Goal: Task Accomplishment & Management: Manage account settings

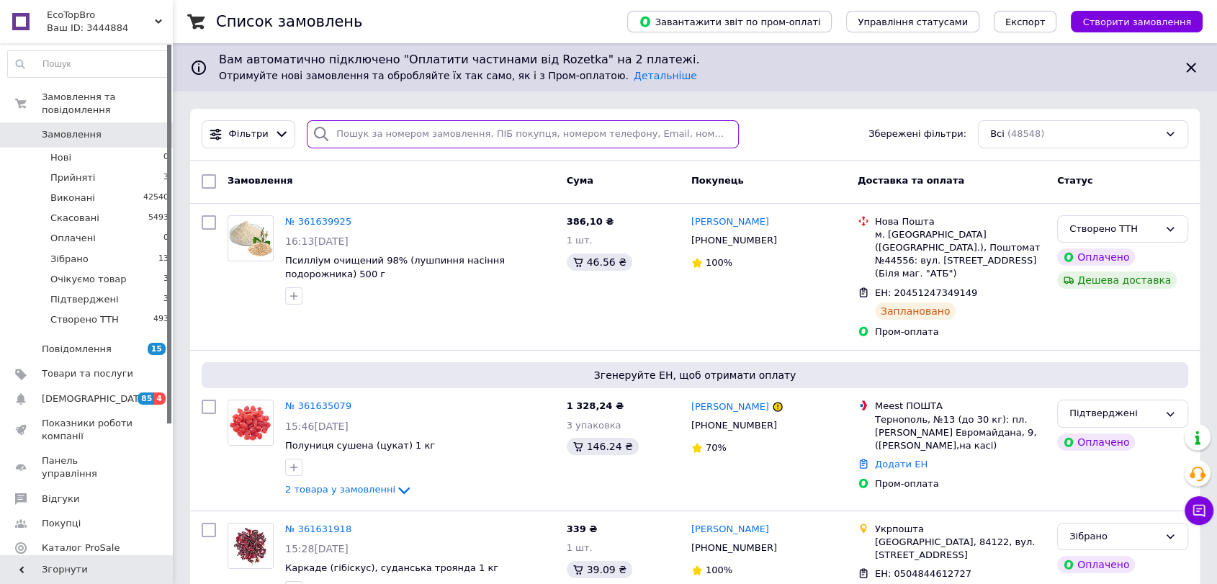
click at [416, 140] on input "search" at bounding box center [523, 134] width 432 height 28
paste input "361630677"
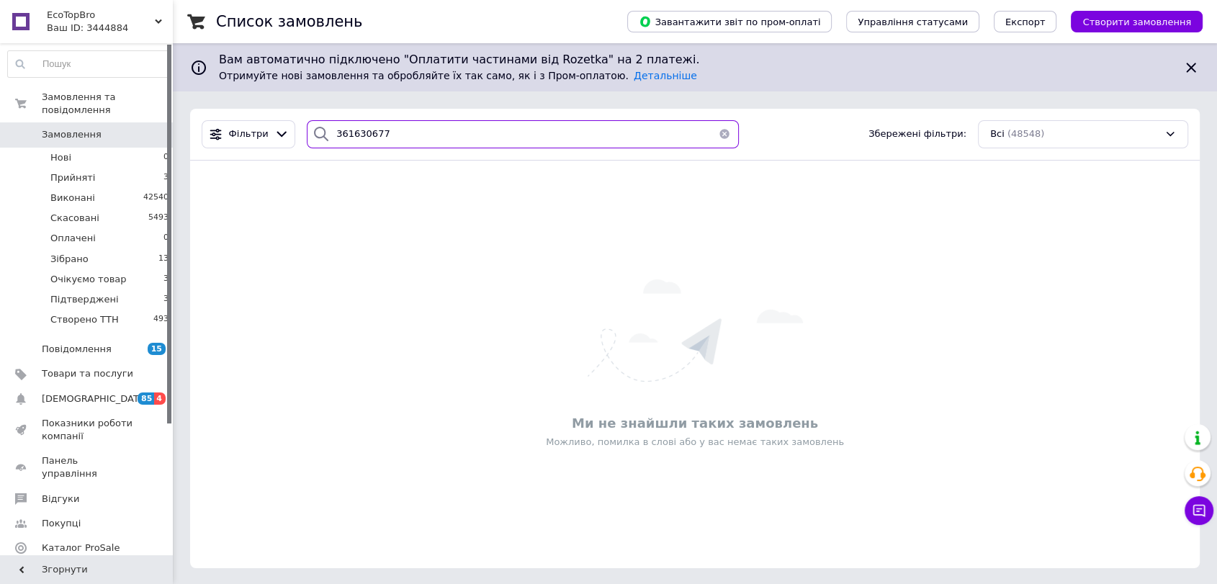
type input "361630677"
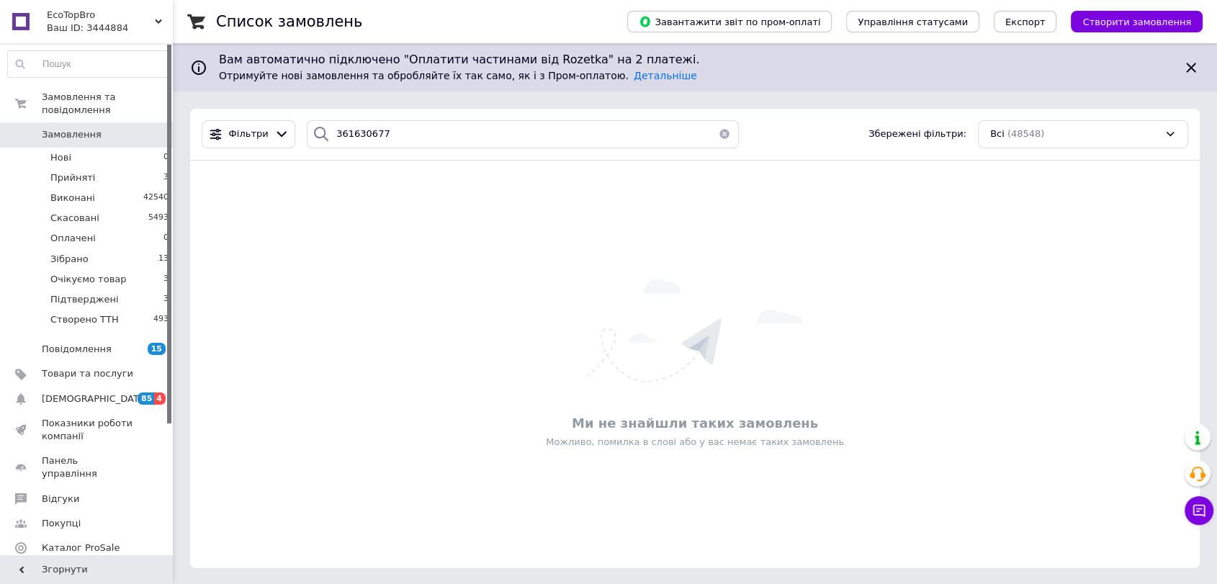
click at [109, 128] on span "Замовлення" at bounding box center [87, 134] width 91 height 13
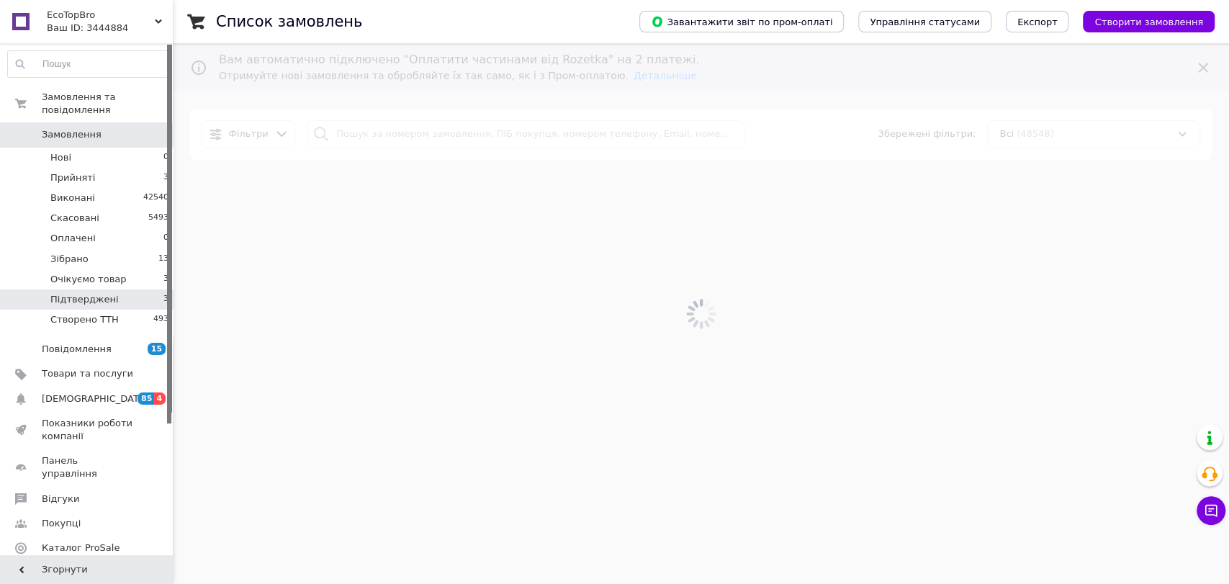
click at [152, 289] on li "Підтверджені 3" at bounding box center [88, 299] width 177 height 20
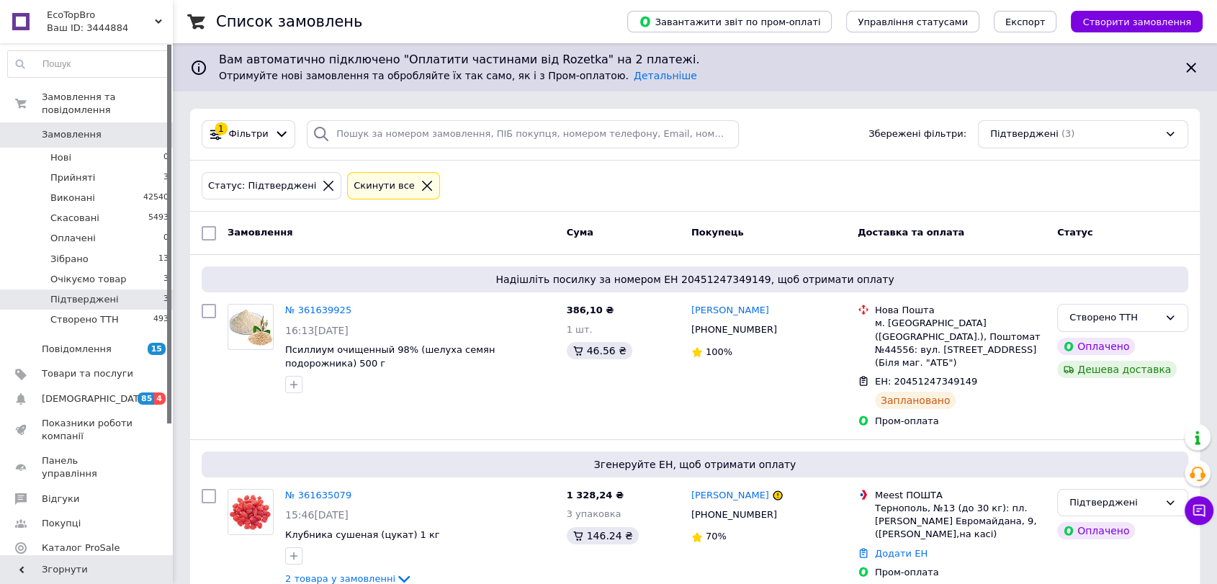
drag, startPoint x: 351, startPoint y: 469, endPoint x: 139, endPoint y: 289, distance: 278.4
click at [139, 289] on li "Підтверджені 3" at bounding box center [88, 299] width 177 height 20
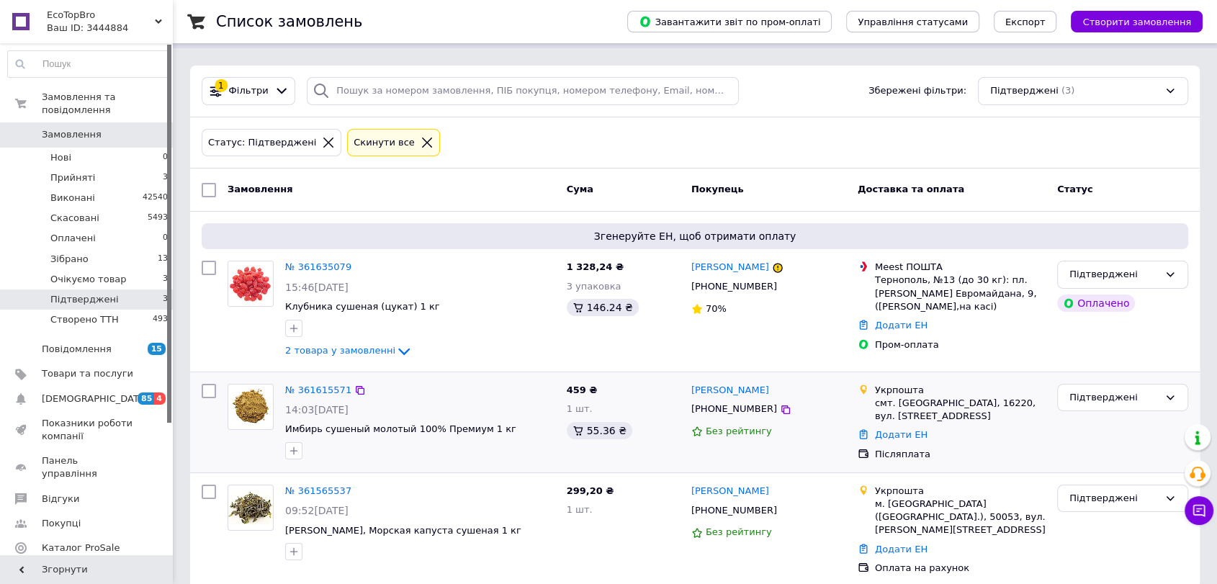
scroll to position [49, 0]
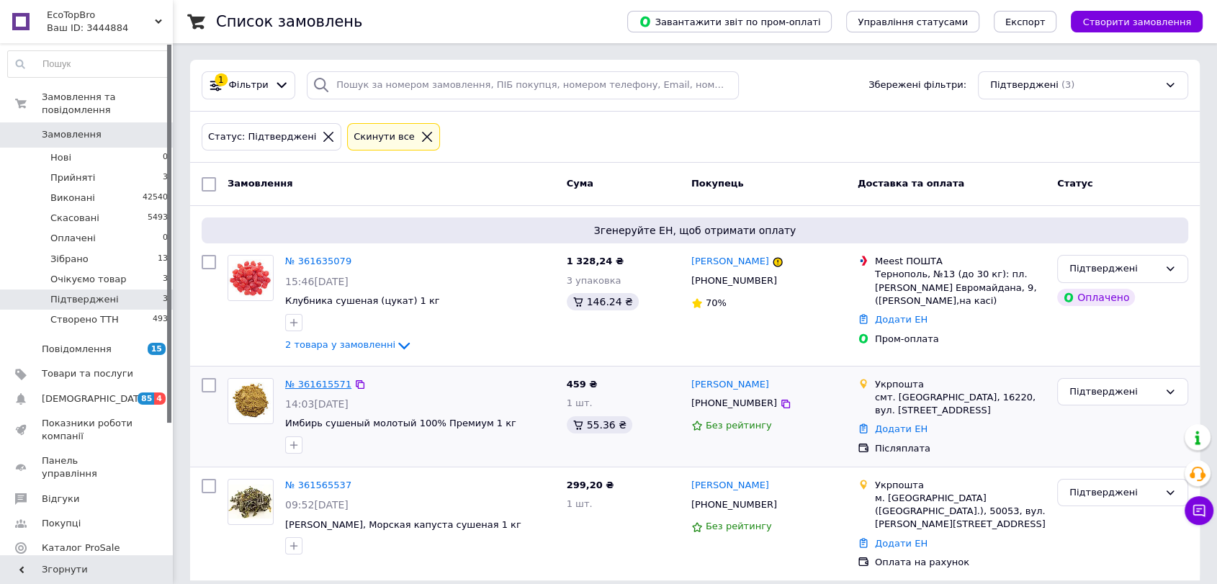
click at [314, 387] on link "№ 361615571" at bounding box center [318, 384] width 66 height 11
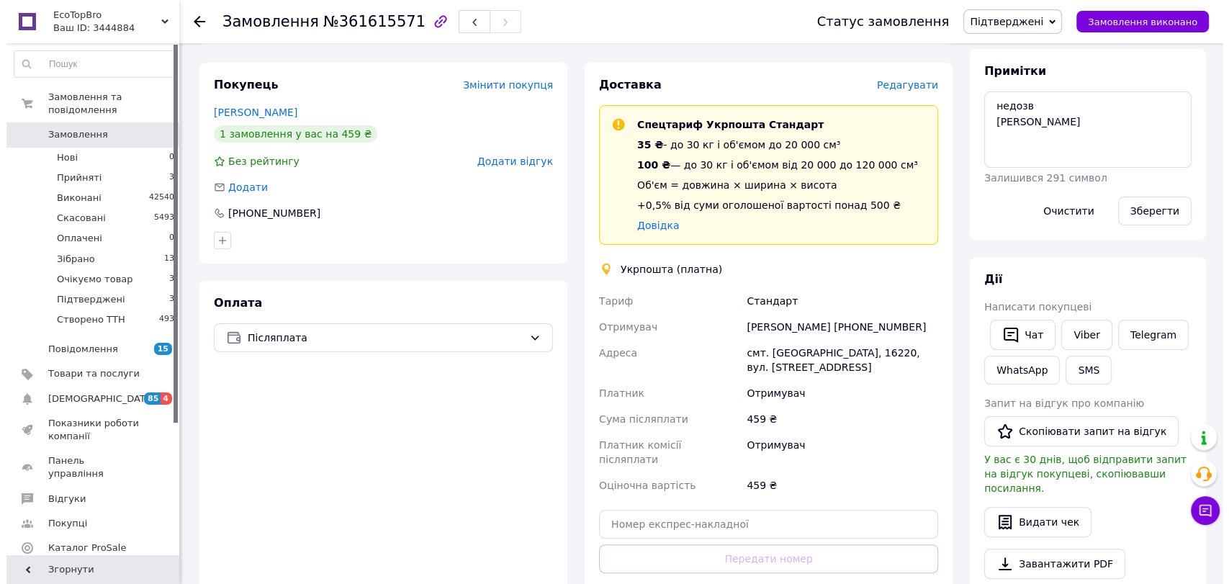
scroll to position [240, 0]
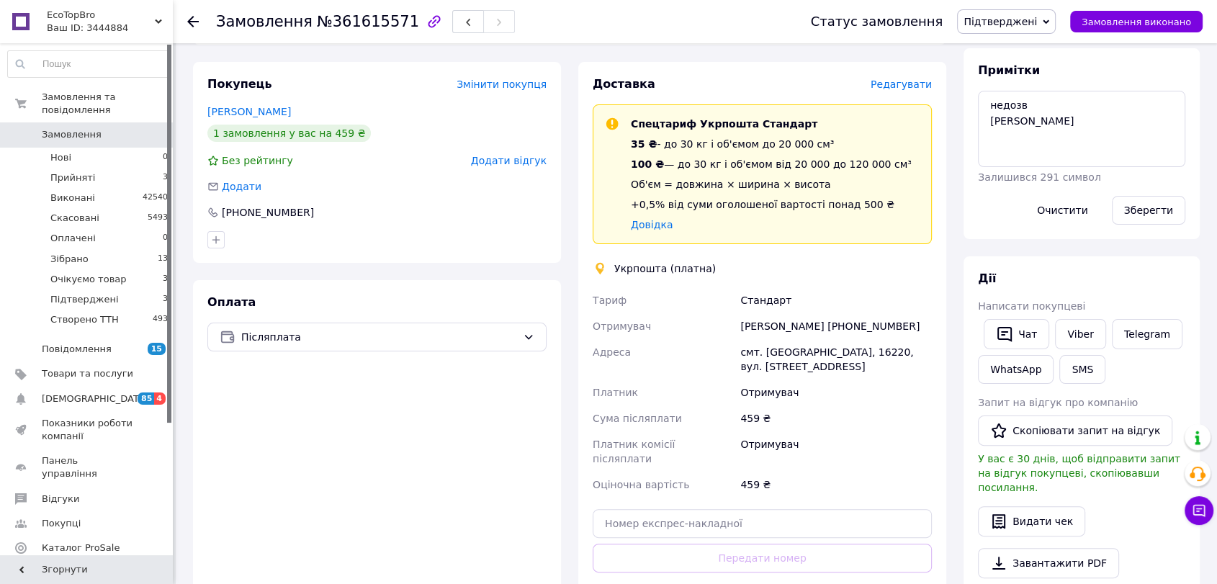
click at [891, 78] on span "Редагувати" at bounding box center [900, 84] width 61 height 12
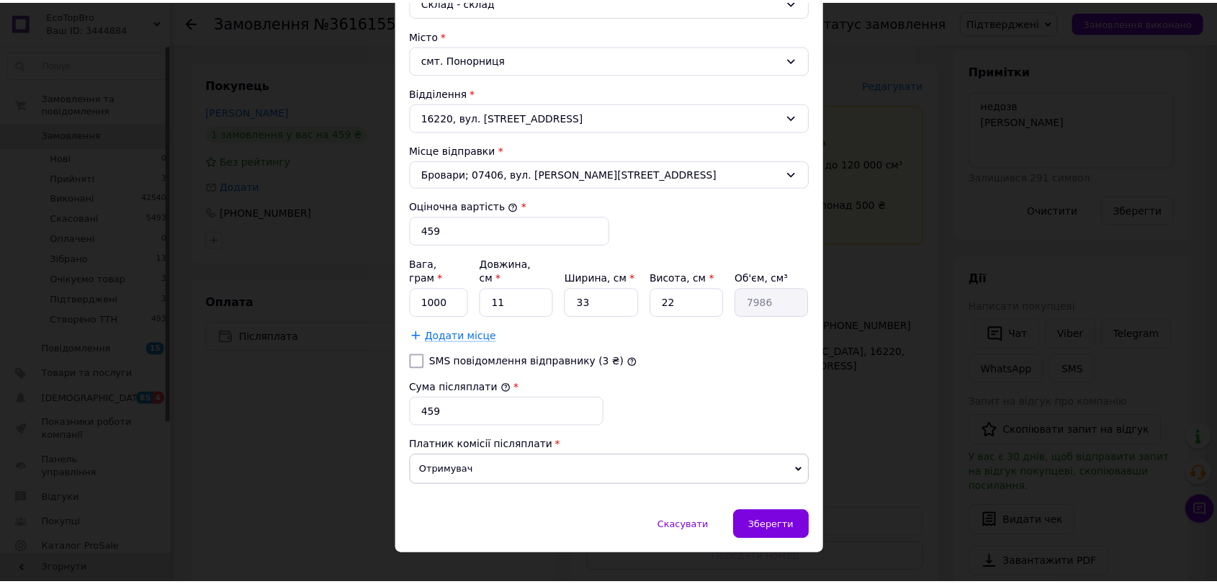
scroll to position [431, 0]
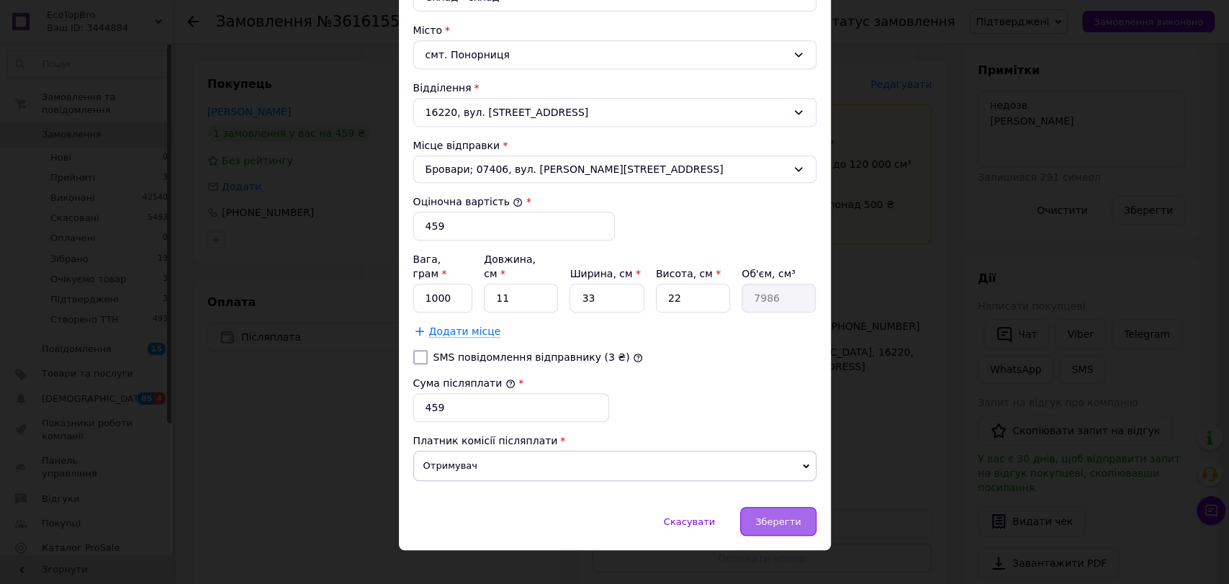
click at [771, 516] on span "Зберегти" at bounding box center [777, 521] width 45 height 11
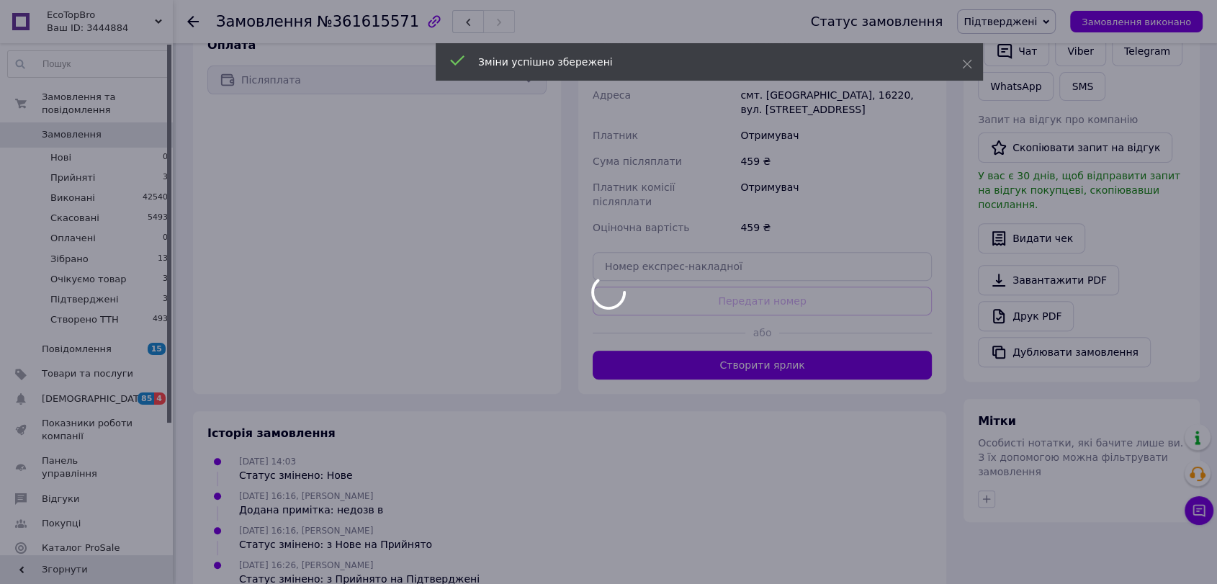
scroll to position [501, 0]
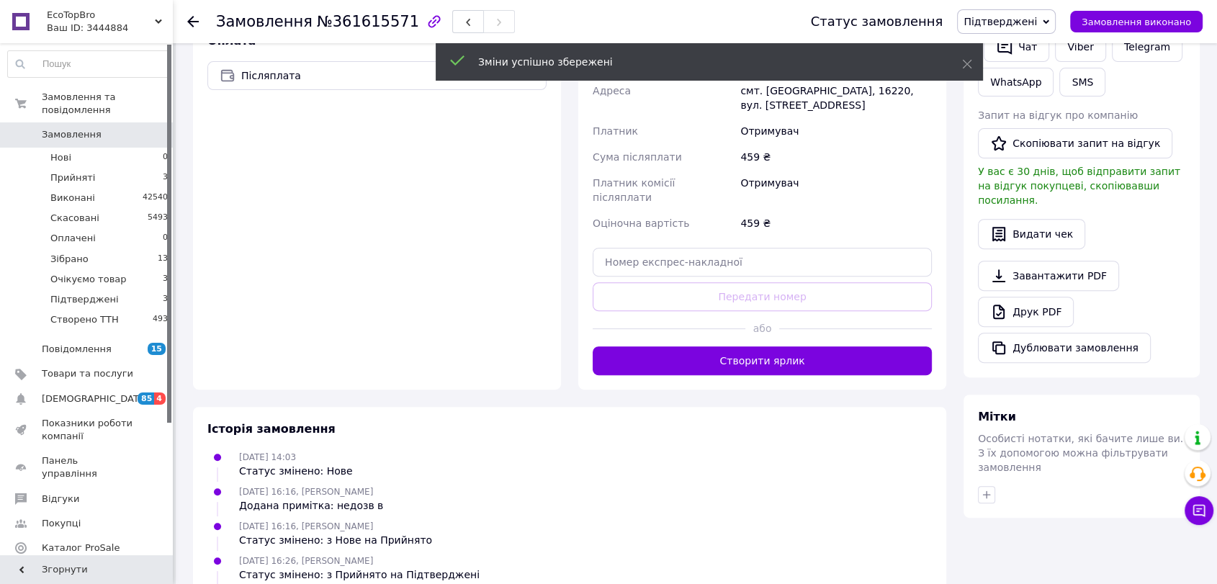
click at [772, 346] on button "Створити ярлик" at bounding box center [762, 360] width 339 height 29
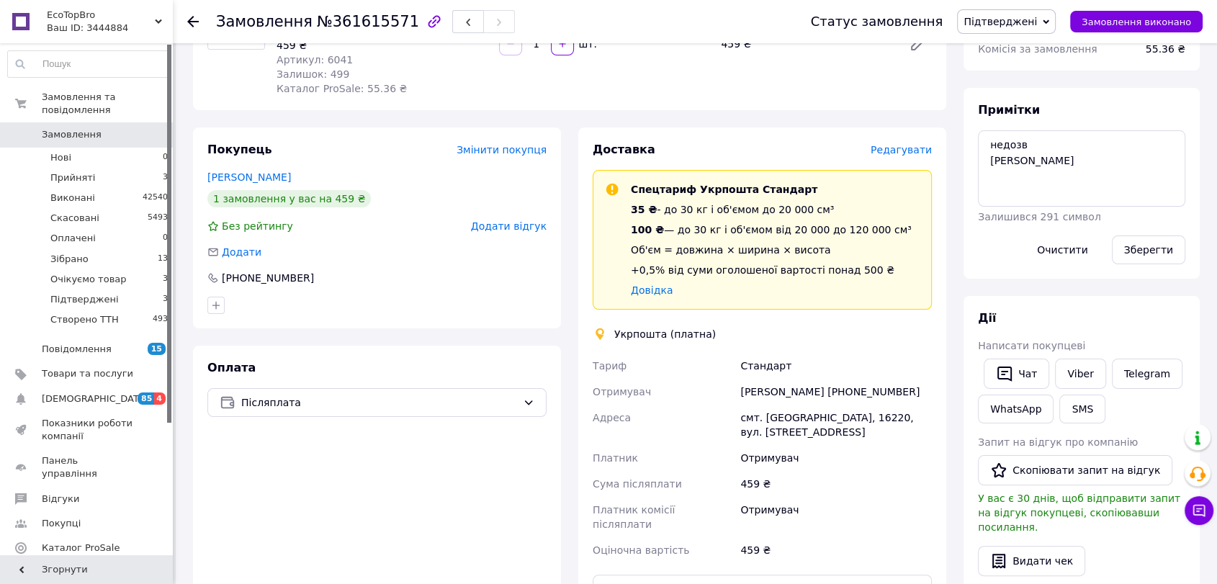
scroll to position [181, 0]
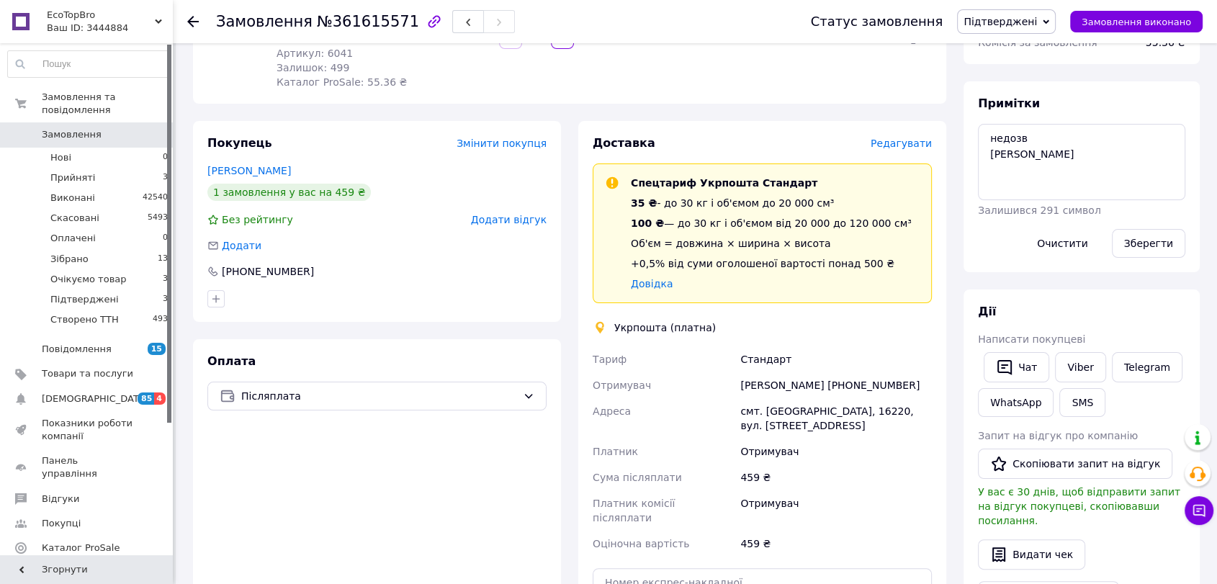
click at [873, 372] on div "[PERSON_NAME] [PHONE_NUMBER]" at bounding box center [835, 385] width 197 height 26
click at [873, 370] on div "[PERSON_NAME] Отримувач [PERSON_NAME] [PHONE_NUMBER] [GEOGRAPHIC_DATA] смт. [GE…" at bounding box center [762, 451] width 345 height 210
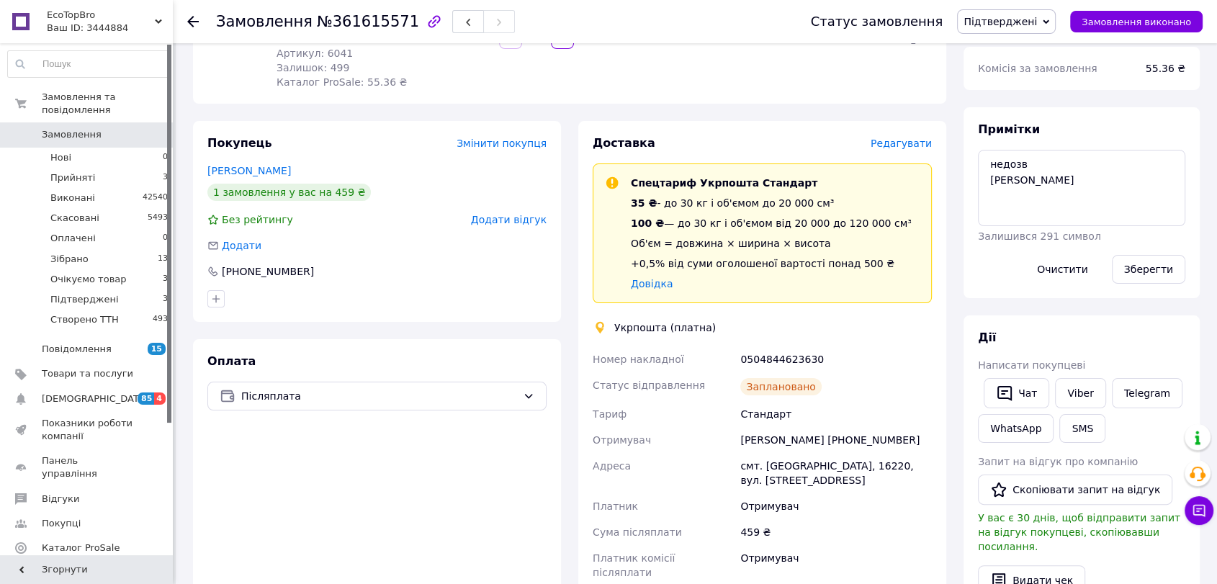
copy div "380631212048"
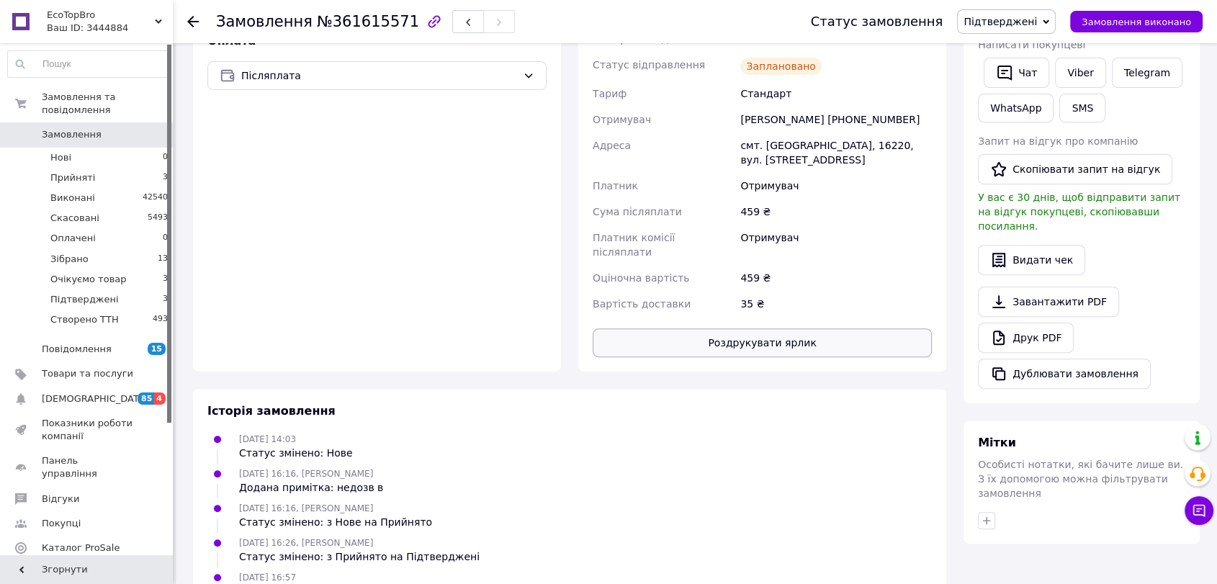
click at [797, 328] on button "Роздрукувати ярлик" at bounding box center [762, 342] width 339 height 29
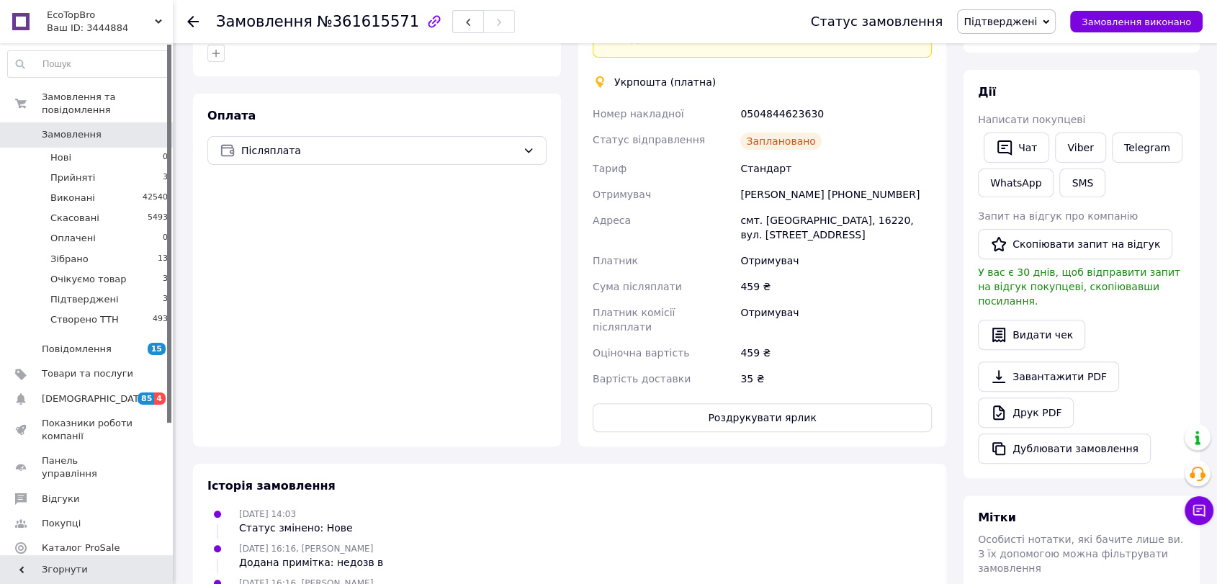
scroll to position [420, 0]
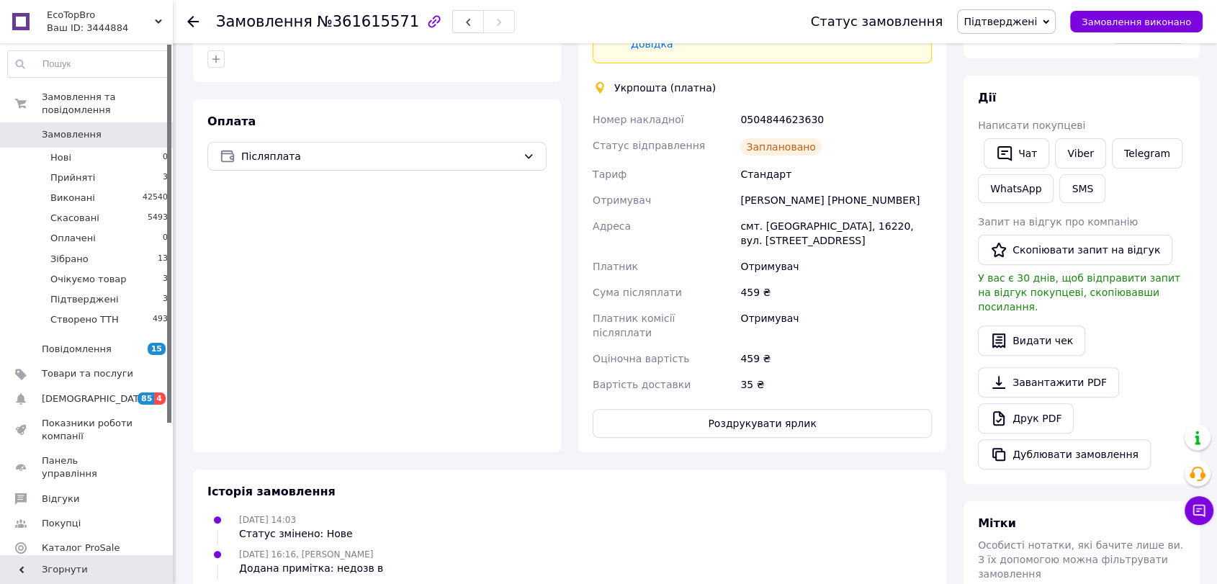
click at [782, 109] on div "0504844623630" at bounding box center [835, 120] width 197 height 26
copy div "0504844623630"
click at [1009, 27] on span "Підтверджені" at bounding box center [999, 22] width 73 height 12
click at [997, 135] on li "Зібрано" at bounding box center [1006, 137] width 97 height 22
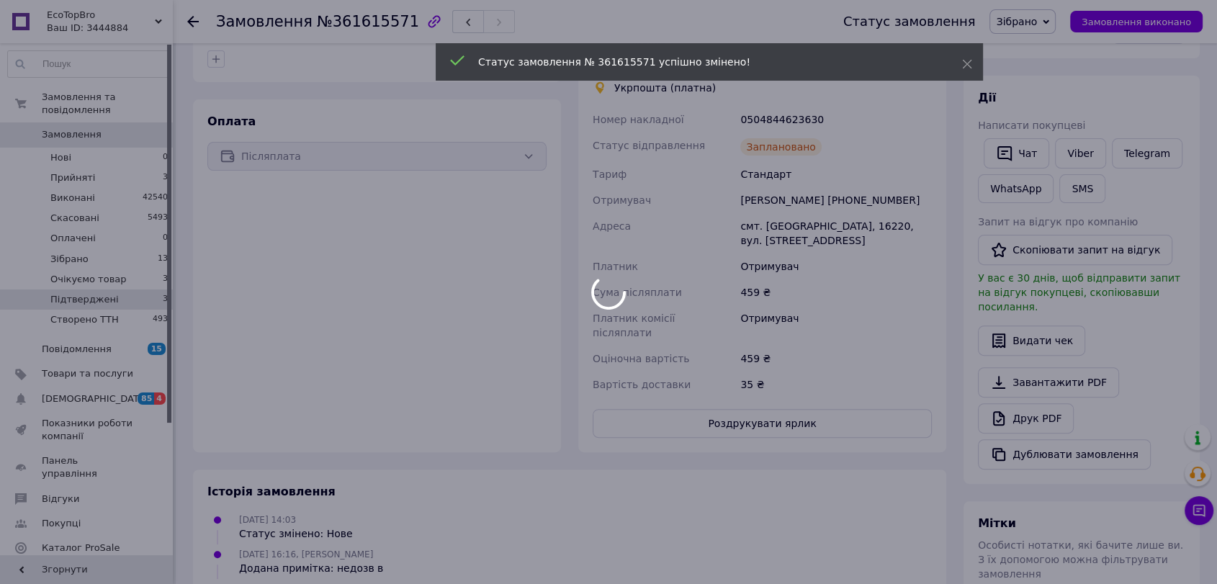
click at [72, 288] on div at bounding box center [608, 292] width 1217 height 584
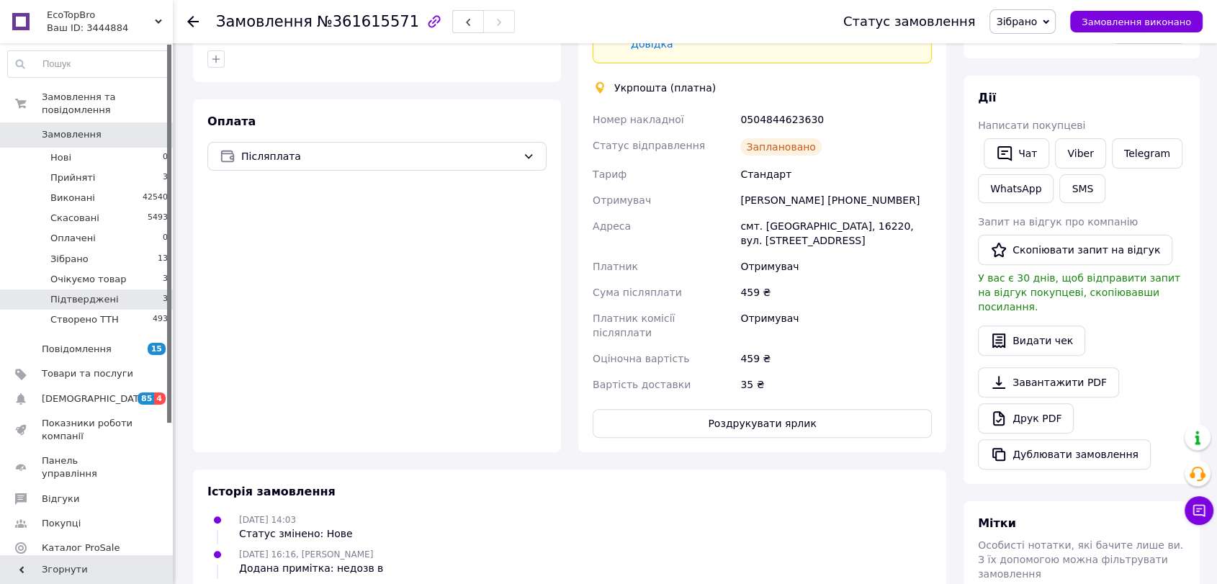
click at [131, 289] on li "Підтверджені 3" at bounding box center [88, 299] width 176 height 20
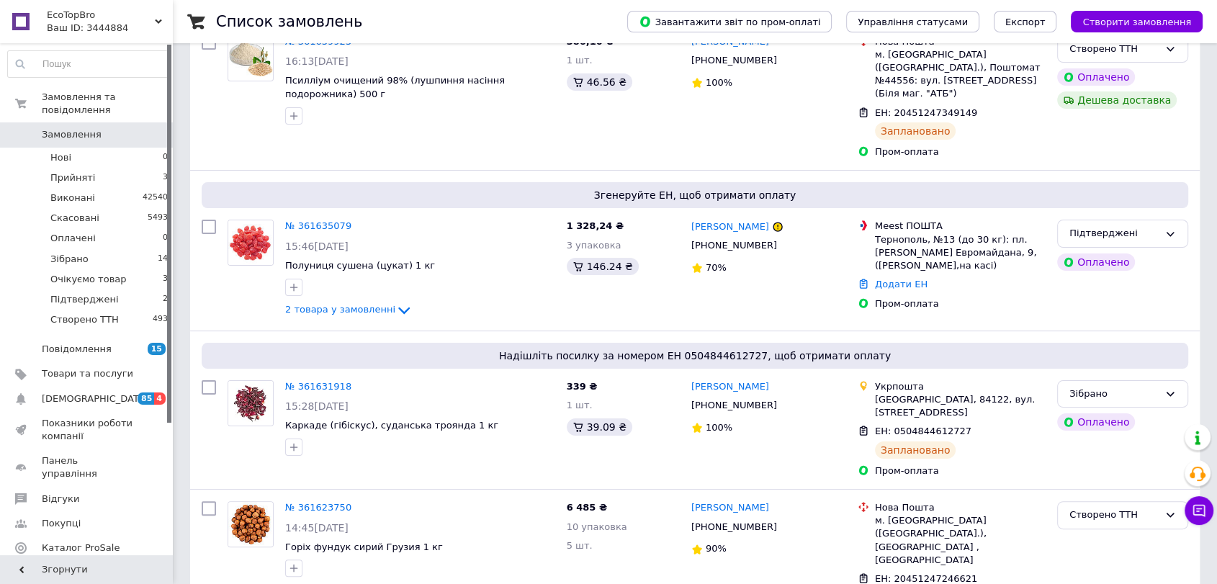
scroll to position [400, 0]
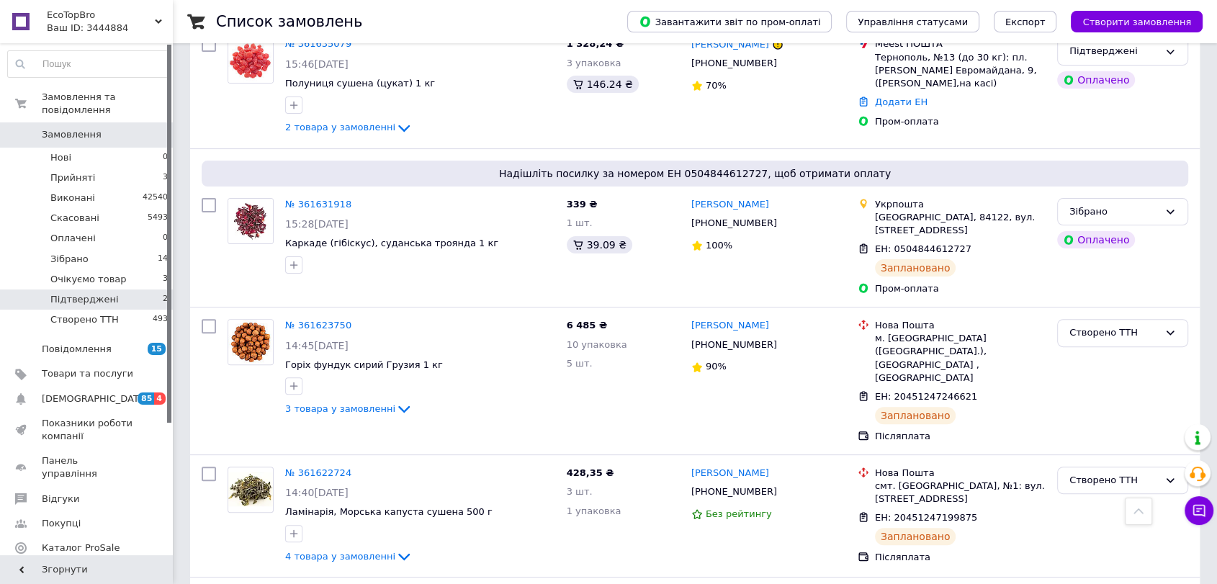
click at [145, 289] on li "Підтверджені 2" at bounding box center [88, 299] width 176 height 20
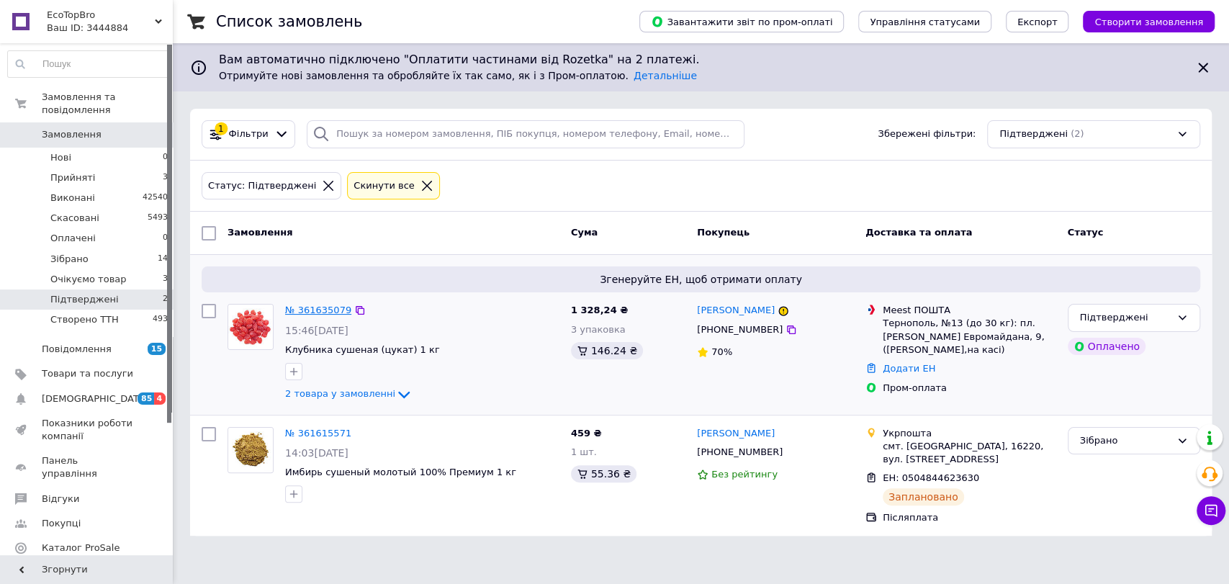
click at [321, 312] on link "№ 361635079" at bounding box center [318, 310] width 66 height 11
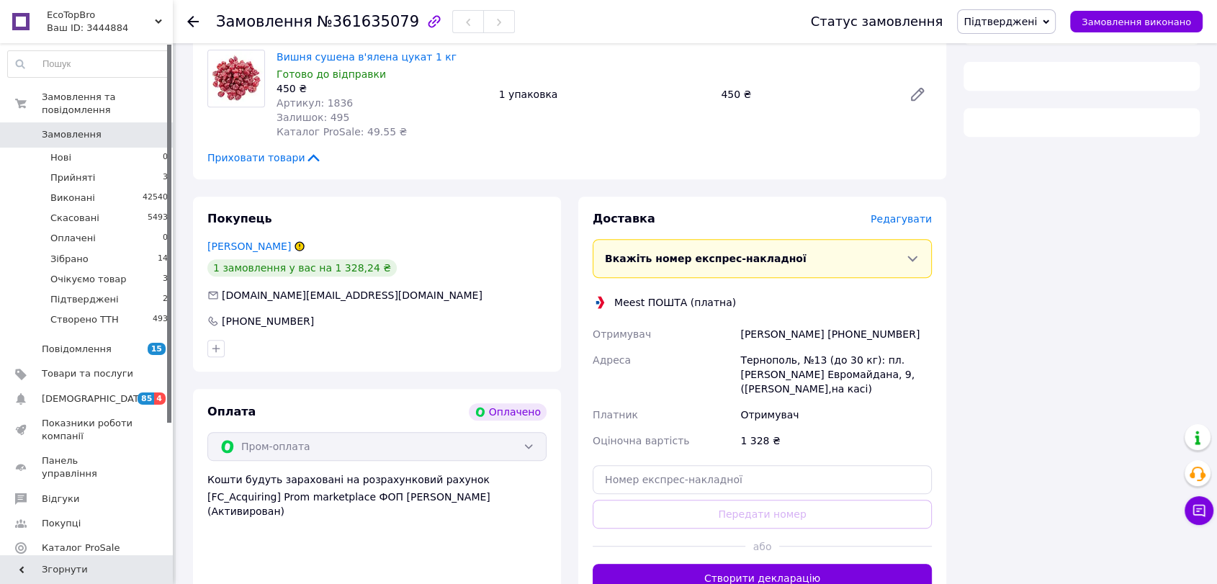
scroll to position [679, 0]
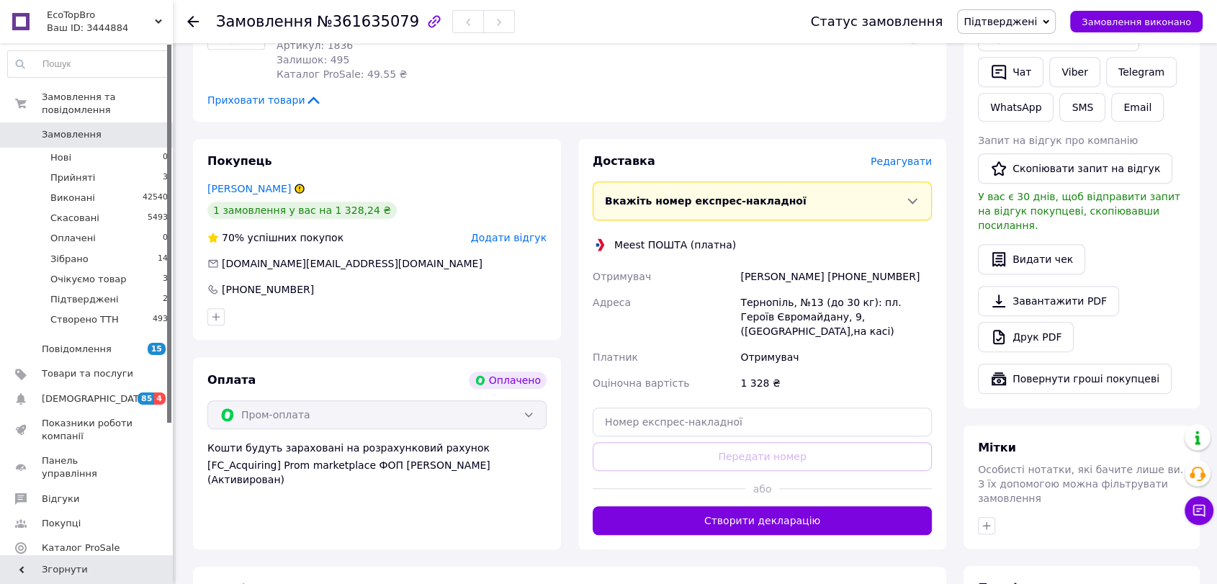
click at [869, 264] on div "[PERSON_NAME] [PHONE_NUMBER]" at bounding box center [835, 277] width 197 height 26
copy div "380673072347"
click at [812, 506] on button "Створити декларацію" at bounding box center [762, 520] width 339 height 29
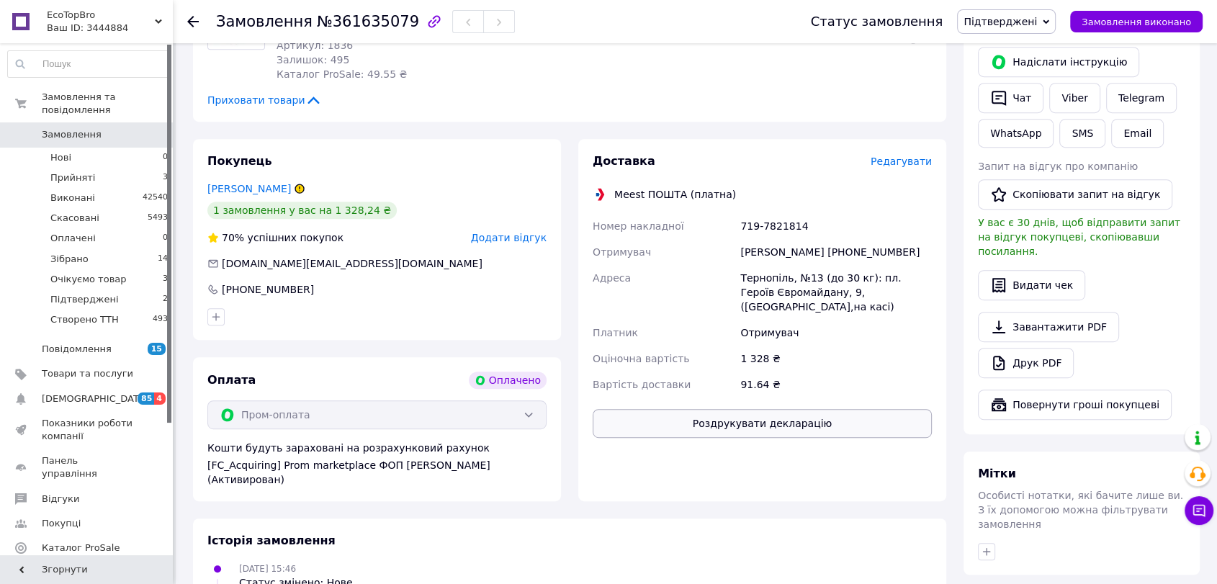
click at [769, 409] on button "Роздрукувати декларацію" at bounding box center [762, 423] width 339 height 29
click at [781, 213] on div "719-7821814" at bounding box center [835, 226] width 197 height 26
copy div "719-7821814"
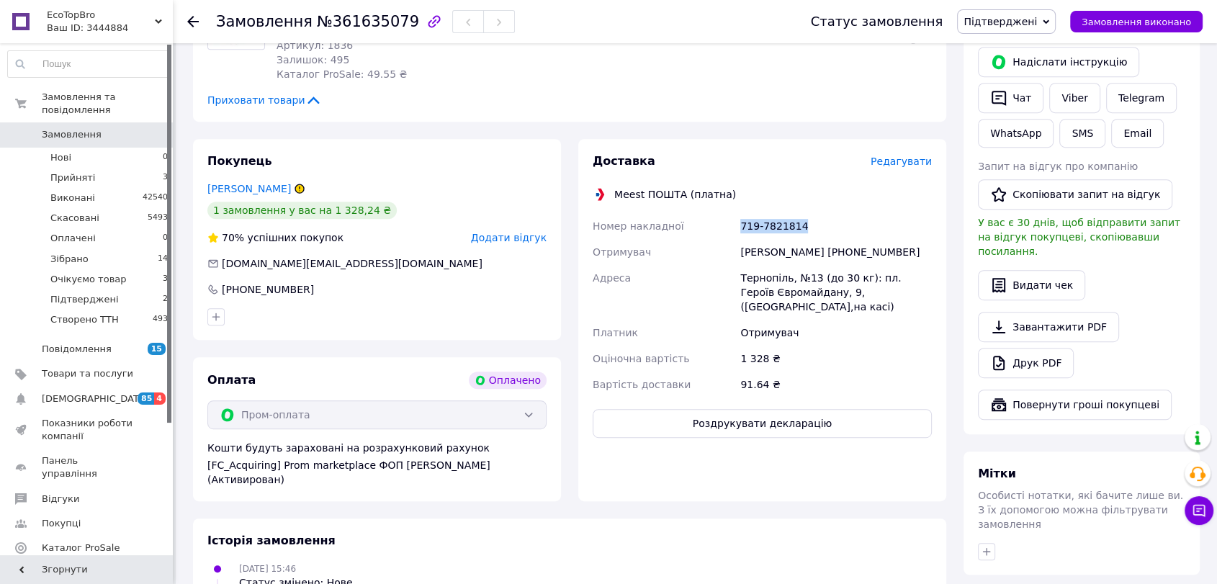
click at [1030, 24] on span "Підтверджені" at bounding box center [999, 22] width 73 height 12
click at [1022, 135] on li "Зібрано" at bounding box center [1006, 137] width 97 height 22
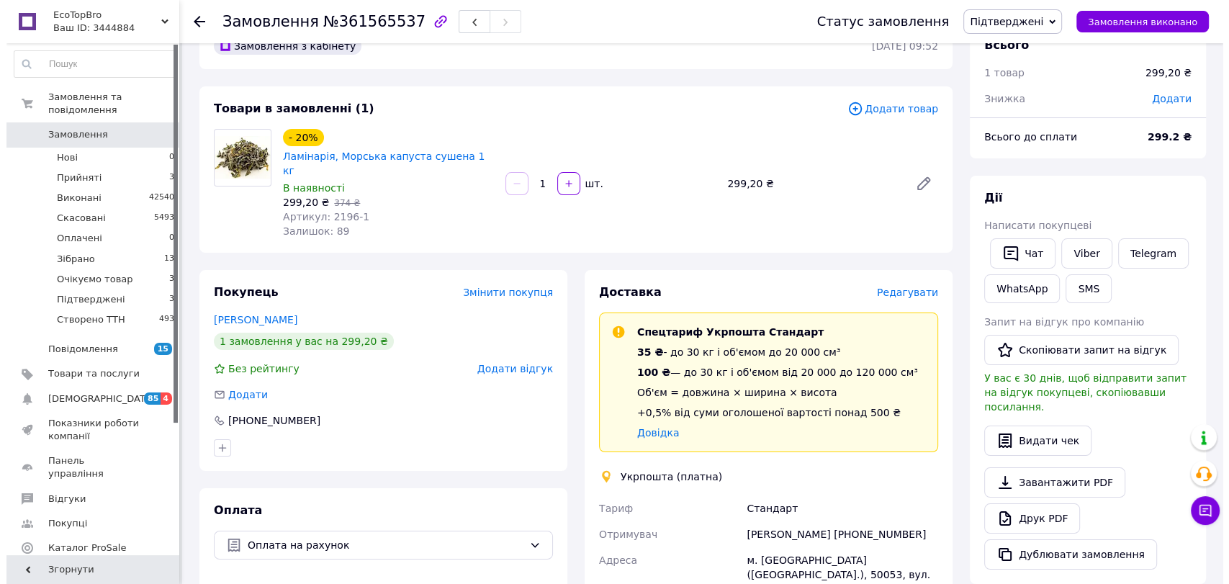
scroll to position [240, 0]
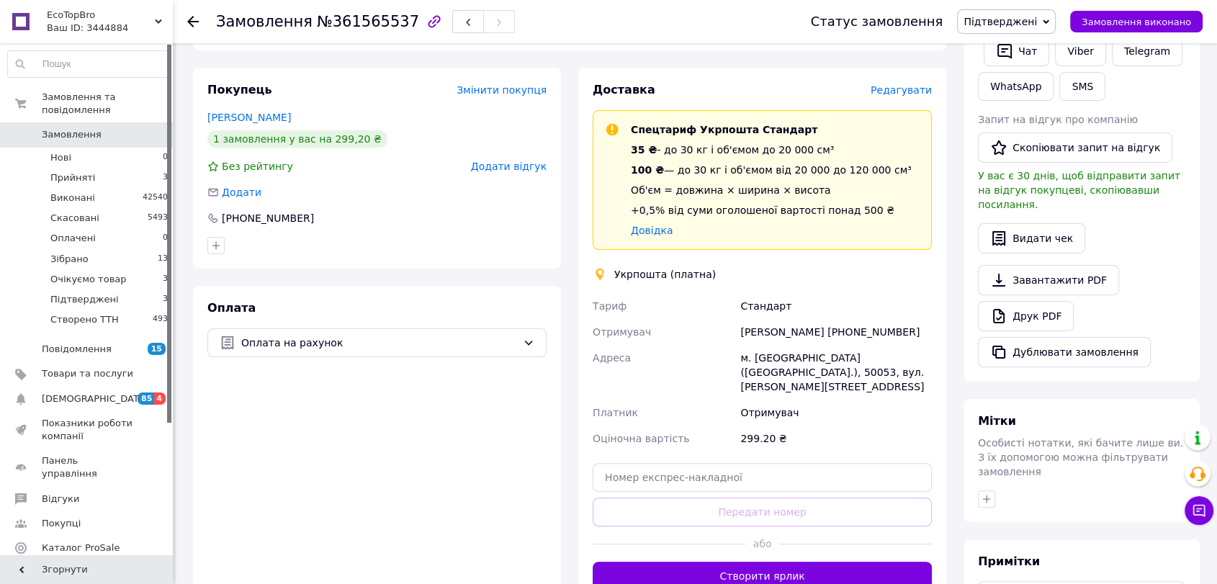
click at [910, 84] on span "Редагувати" at bounding box center [900, 90] width 61 height 12
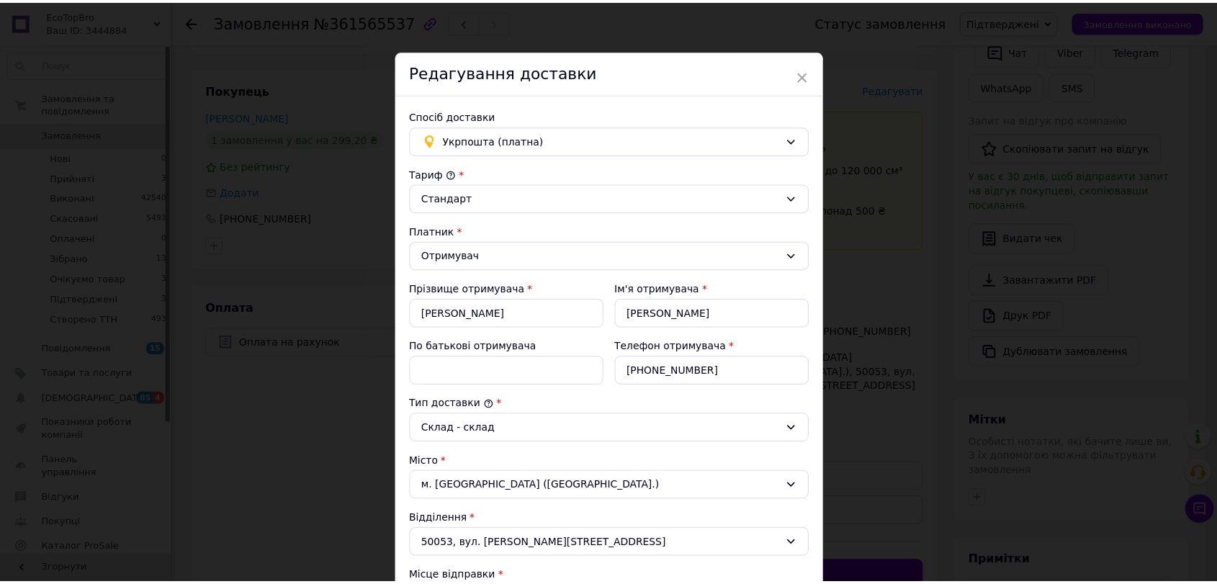
scroll to position [366, 0]
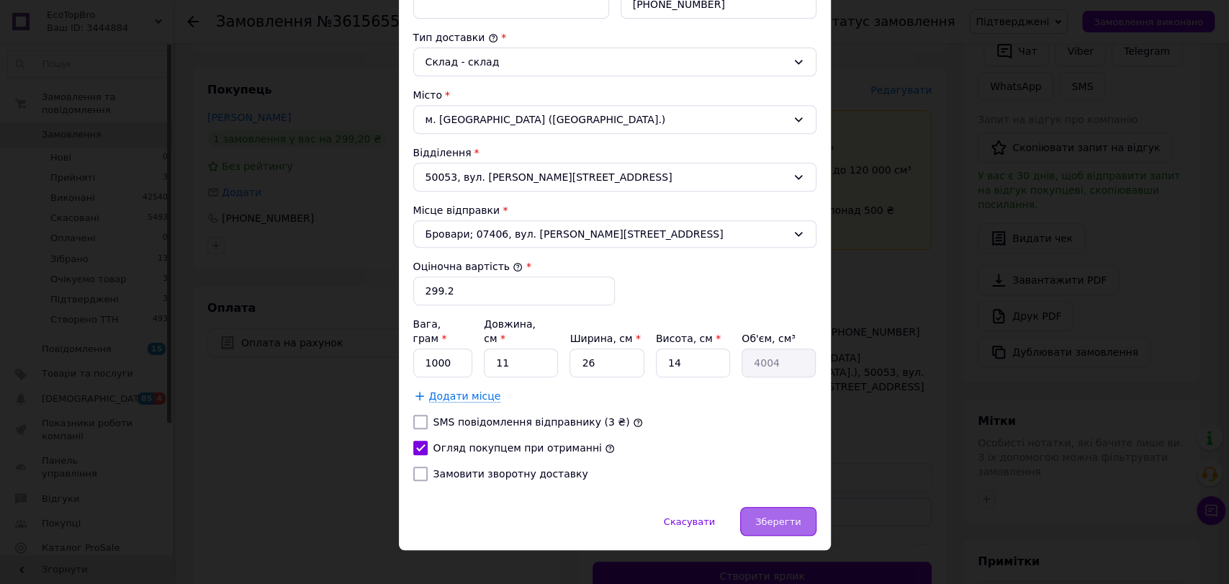
click at [785, 516] on span "Зберегти" at bounding box center [777, 521] width 45 height 11
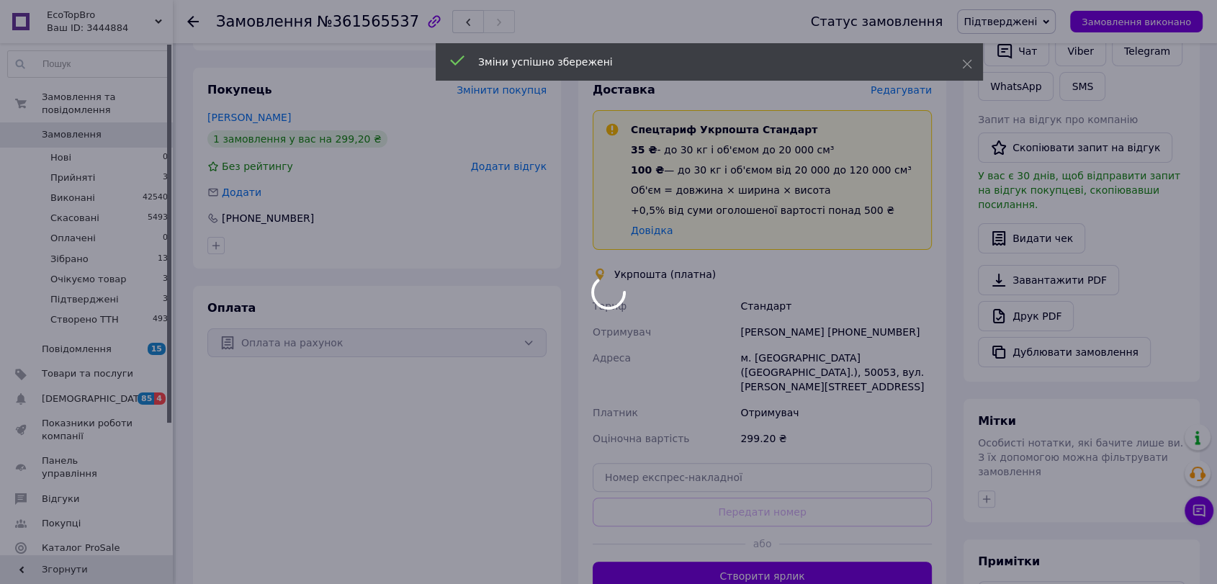
click at [801, 546] on div at bounding box center [608, 292] width 1217 height 584
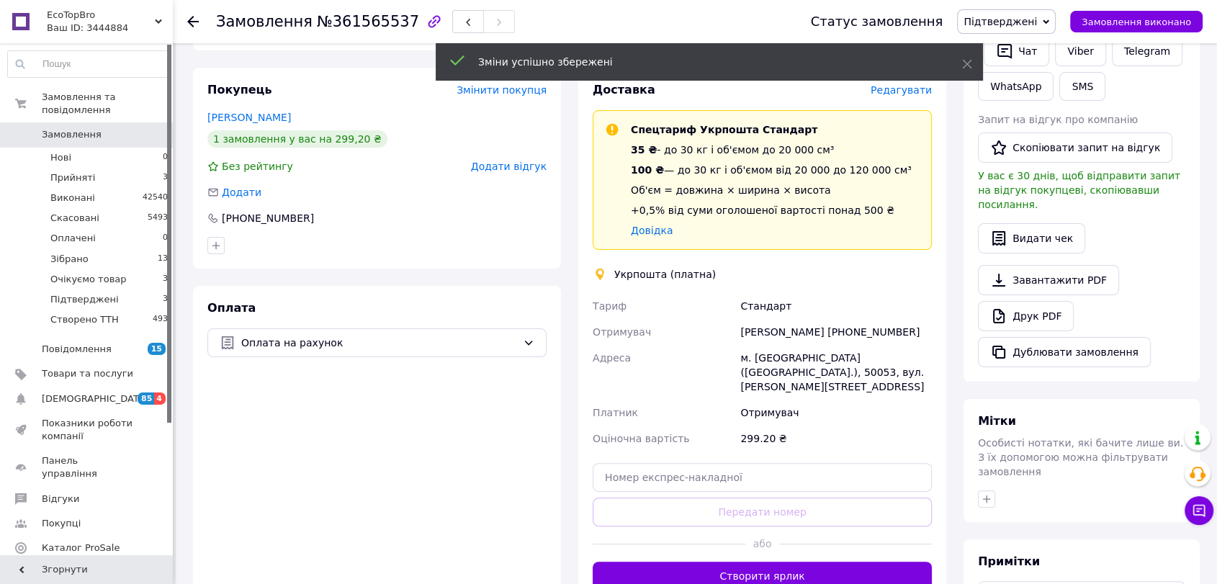
click at [801, 562] on button "Створити ярлик" at bounding box center [762, 576] width 339 height 29
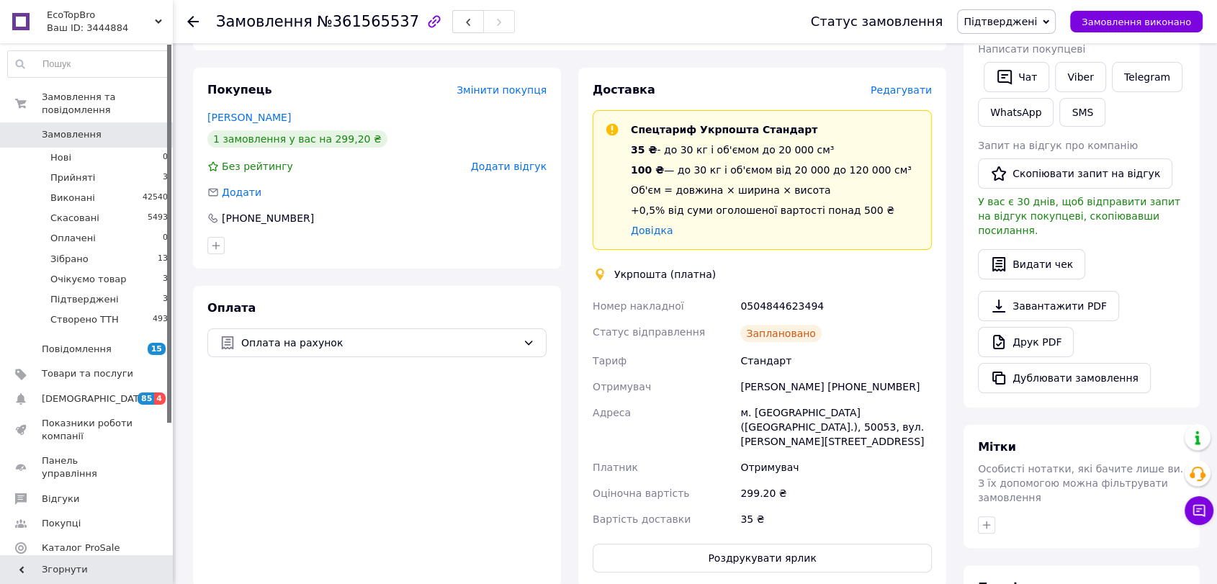
click at [835, 374] on div "Лариса Баєва +380682817492" at bounding box center [835, 387] width 197 height 26
copy div "380682817492"
click at [795, 293] on div "0504844623494" at bounding box center [835, 306] width 197 height 26
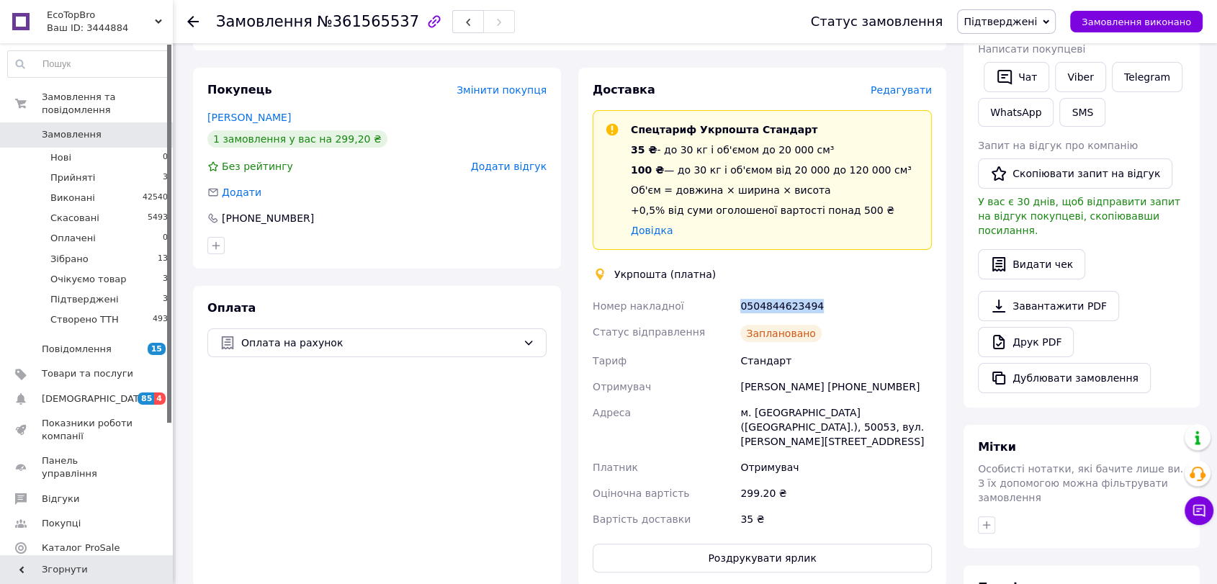
copy div "0504844623494"
click at [801, 544] on button "Роздрукувати ярлик" at bounding box center [762, 558] width 339 height 29
click at [1035, 25] on span "Підтверджені" at bounding box center [999, 22] width 73 height 12
click at [1025, 140] on li "Зібрано" at bounding box center [1006, 137] width 97 height 22
